Goal: Find specific page/section: Find specific page/section

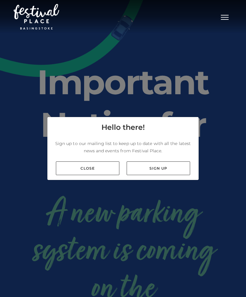
click at [108, 175] on link "Close" at bounding box center [88, 168] width 64 height 14
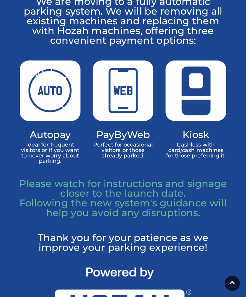
scroll to position [461, 0]
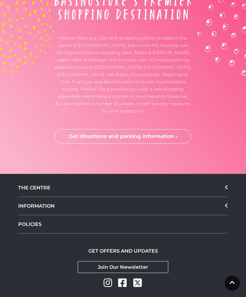
click at [225, 197] on div "THE CENTRE" at bounding box center [123, 188] width 210 height 18
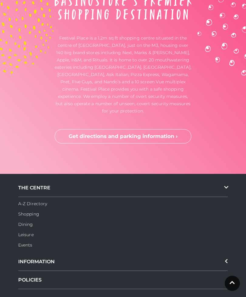
click at [227, 188] on icon at bounding box center [226, 187] width 4 height 2
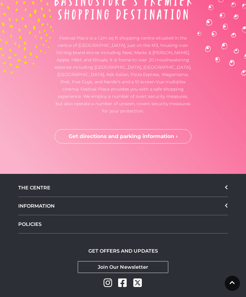
click at [223, 197] on div "THE CENTRE" at bounding box center [123, 188] width 210 height 18
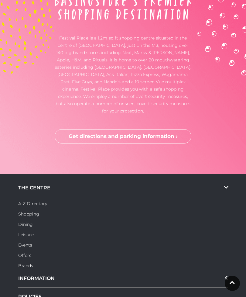
click at [44, 206] on link "A-Z Directory" at bounding box center [32, 203] width 29 height 5
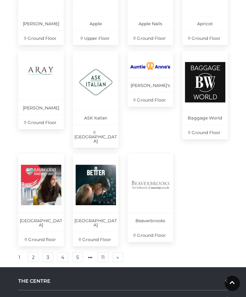
scroll to position [342, 0]
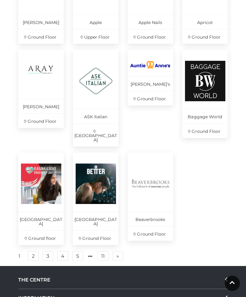
click at [122, 252] on link "» Next" at bounding box center [118, 256] width 10 height 10
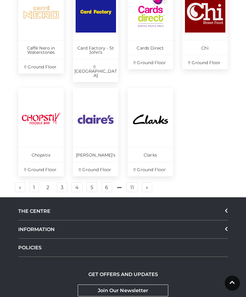
scroll to position [424, 0]
click at [150, 182] on link "» Next" at bounding box center [147, 187] width 10 height 10
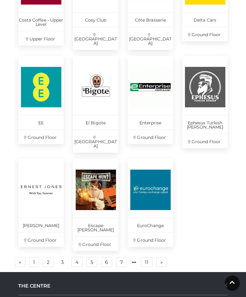
scroll to position [353, 0]
click at [164, 257] on link "» Next" at bounding box center [162, 262] width 10 height 10
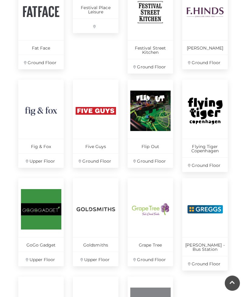
scroll to position [223, 0]
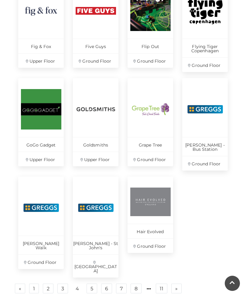
click at [178, 284] on link "» Next" at bounding box center [176, 289] width 10 height 10
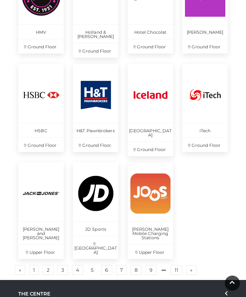
scroll to position [333, 0]
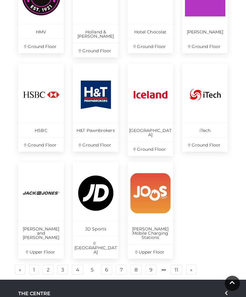
click at [195, 265] on link "» Next" at bounding box center [191, 270] width 10 height 10
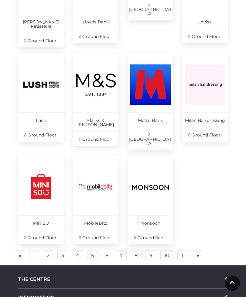
scroll to position [351, 0]
click at [201, 250] on link "» Next" at bounding box center [198, 255] width 10 height 10
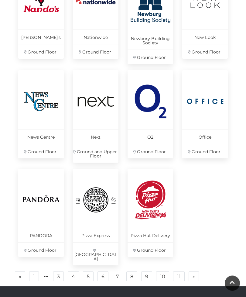
scroll to position [332, 0]
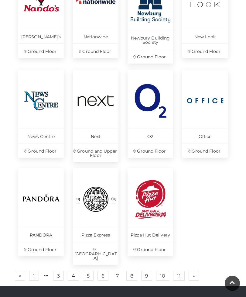
click at [195, 274] on span "»" at bounding box center [194, 276] width 2 height 4
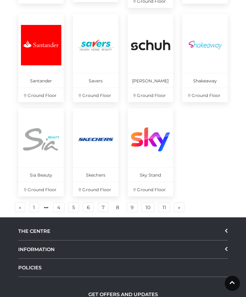
scroll to position [382, 0]
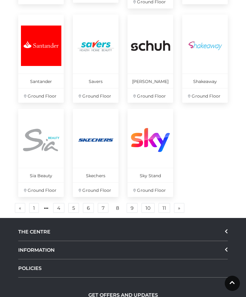
click at [179, 206] on span "»" at bounding box center [179, 208] width 2 height 4
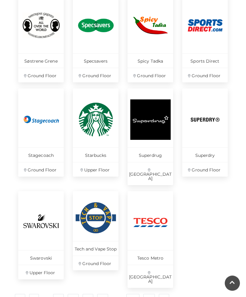
scroll to position [316, 0]
click at [167, 294] on link "» Next" at bounding box center [164, 299] width 10 height 10
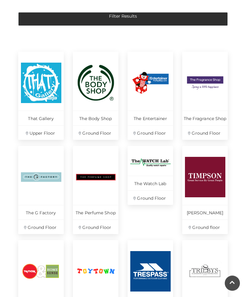
scroll to position [151, 0]
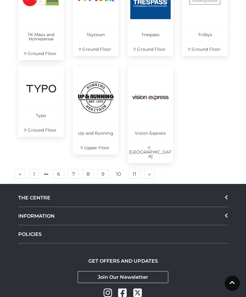
click at [154, 169] on link "» Next" at bounding box center [149, 174] width 10 height 10
